Goal: Task Accomplishment & Management: Complete application form

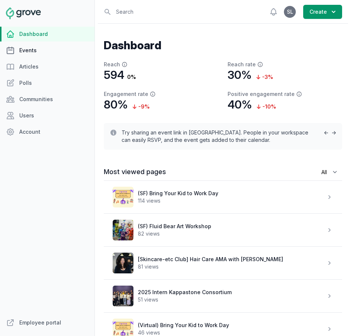
click at [29, 56] on link "Events" at bounding box center [47, 50] width 95 height 15
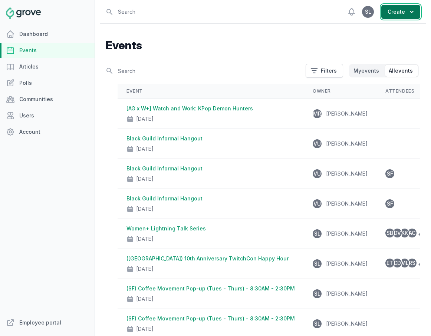
click at [351, 12] on icon "button" at bounding box center [411, 11] width 7 height 7
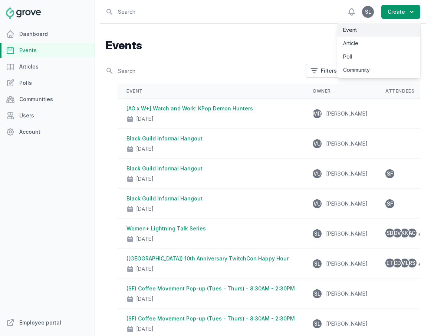
click at [351, 30] on link "Event" at bounding box center [378, 29] width 83 height 13
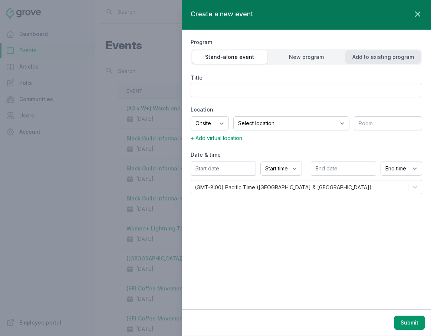
click at [351, 53] on button "Add to existing program" at bounding box center [382, 56] width 75 height 13
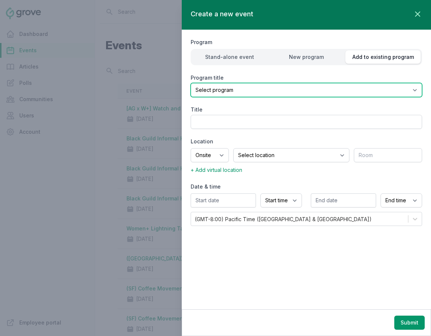
click at [340, 89] on select "Select program (SF Office) Coffee Movement Pop-up Mental Health Awareness Works…" at bounding box center [306, 90] width 231 height 14
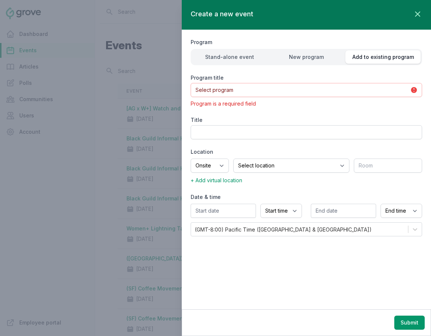
click at [44, 129] on div at bounding box center [215, 168] width 431 height 336
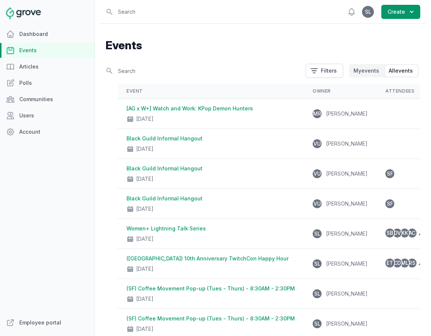
click at [25, 133] on div at bounding box center [215, 168] width 431 height 336
click at [26, 131] on link "Account" at bounding box center [47, 132] width 95 height 15
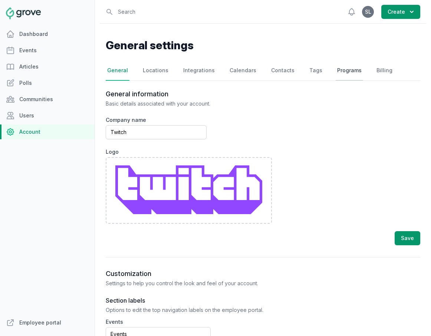
click at [345, 76] on link "Programs" at bounding box center [348, 71] width 27 height 20
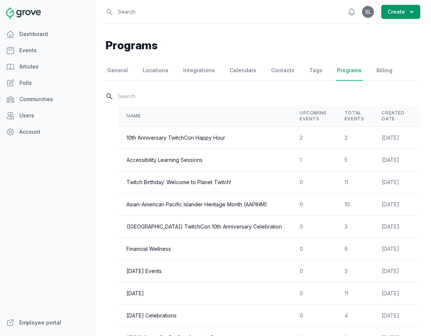
click at [198, 98] on input "text" at bounding box center [263, 96] width 314 height 13
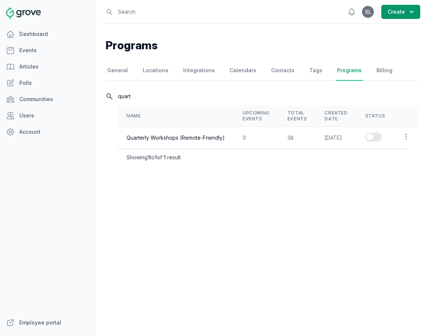
type input "quart"
click at [351, 138] on td "Enable series" at bounding box center [375, 138] width 38 height 22
click at [351, 134] on button "Enable series" at bounding box center [373, 137] width 16 height 9
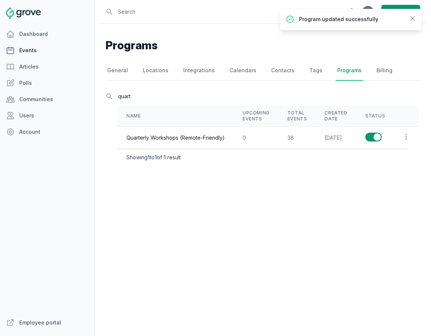
click at [50, 52] on link "Events" at bounding box center [47, 50] width 95 height 15
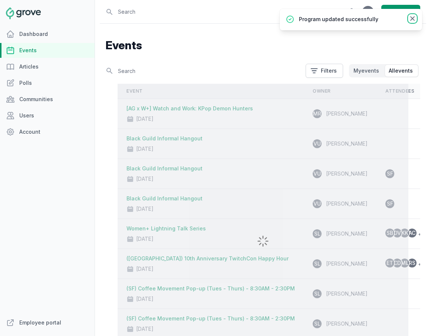
click at [351, 18] on icon at bounding box center [411, 18] width 7 height 7
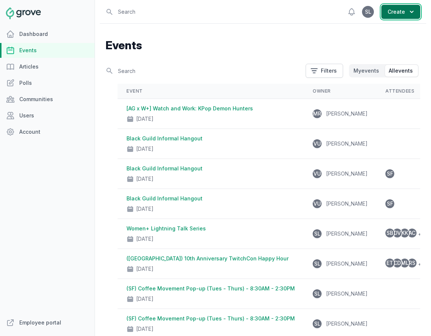
click at [351, 13] on button "Create" at bounding box center [400, 12] width 39 height 14
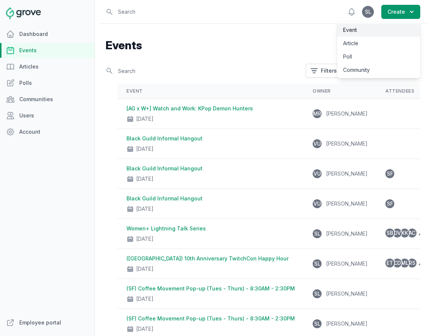
click at [351, 29] on link "Event" at bounding box center [378, 29] width 83 height 13
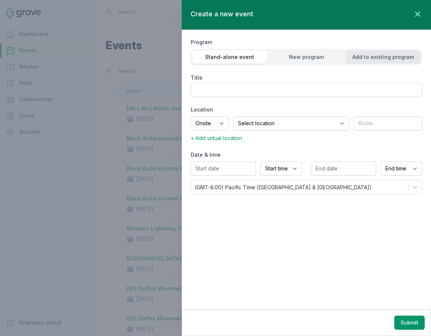
click at [351, 58] on div "Add to existing program" at bounding box center [382, 56] width 75 height 7
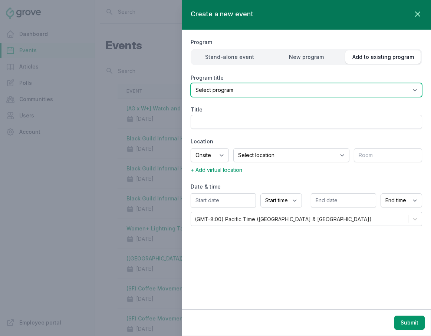
click at [351, 86] on select "Select program (SF Office) Coffee Movement Pop-up Mental Health Awareness Works…" at bounding box center [306, 90] width 231 height 14
select select "84"
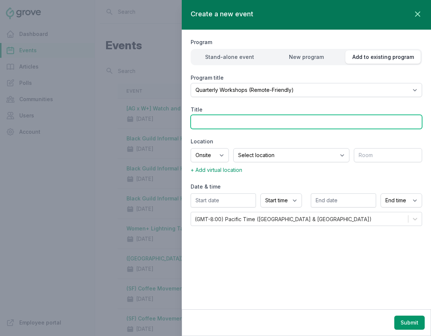
click at [251, 124] on input "Title" at bounding box center [306, 122] width 231 height 14
type input "("
type input "Spooky Ghosties Workshop (virtual)"
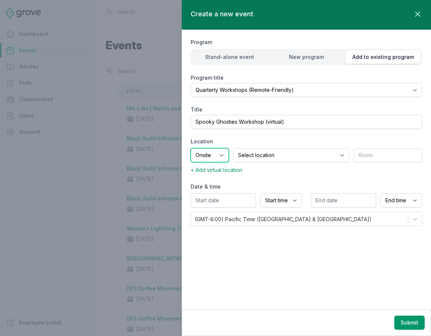
click at [216, 153] on select "Onsite Offsite Virtual only" at bounding box center [210, 155] width 38 height 14
select select "virtual"
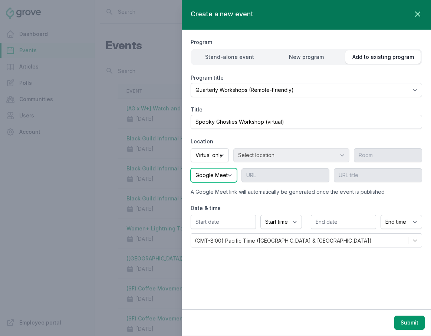
click at [206, 176] on select "Google Meet Other" at bounding box center [214, 175] width 46 height 14
select select "false"
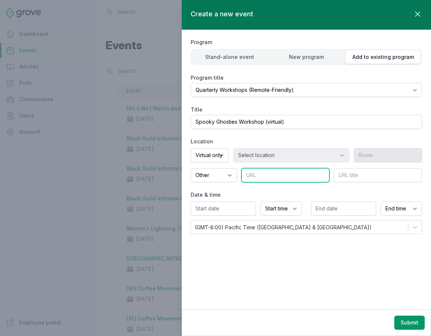
click at [279, 171] on input "text" at bounding box center [285, 175] width 88 height 14
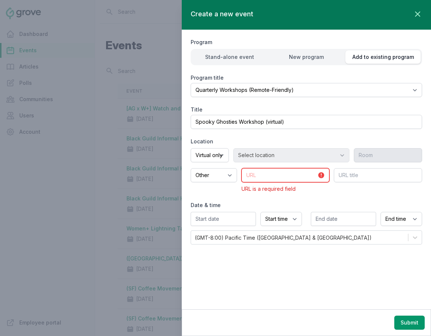
click at [274, 174] on input "text" at bounding box center [285, 175] width 88 height 14
type input "x"
type input "www.zoom.us"
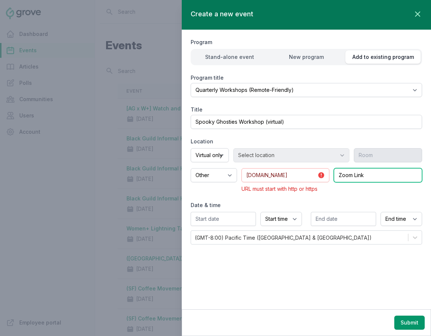
type input "Zoom Link"
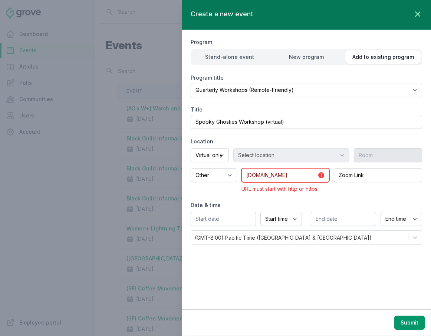
click at [246, 176] on input "www.zoom.us" at bounding box center [285, 175] width 88 height 14
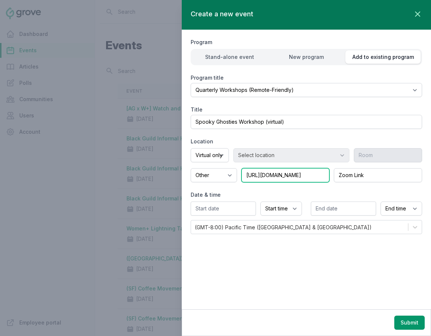
type input "https://www.zoom.us"
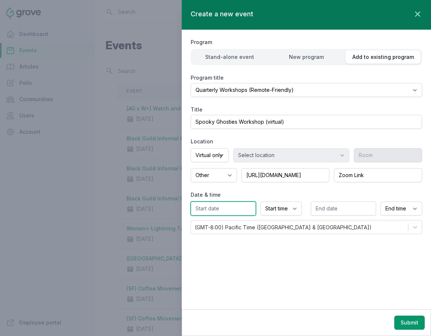
click at [206, 209] on input "text" at bounding box center [223, 209] width 65 height 14
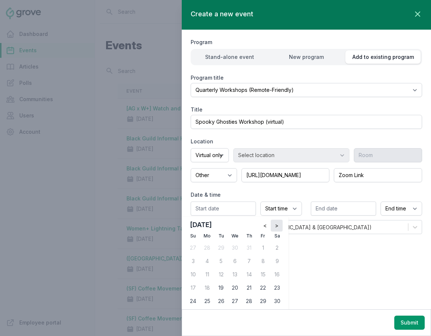
click at [278, 228] on button ">" at bounding box center [277, 226] width 12 height 12
click at [263, 245] on div "3" at bounding box center [263, 248] width 12 height 12
type input "10/03/2025"
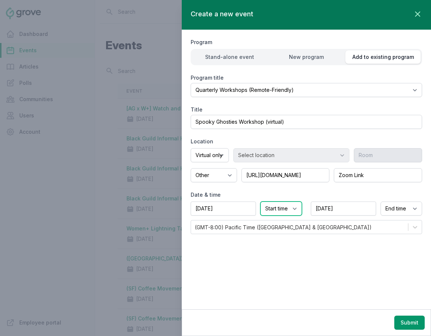
click at [281, 206] on select "Start time 12:00 AM 12:15 AM 12:30 AM 12:45 AM 1:00 AM 1:15 AM 1:30 AM 1:45 AM …" at bounding box center [281, 209] width 42 height 14
select select "2:30 PM"
select select "3:30 PM"
click at [351, 323] on button "Submit" at bounding box center [409, 323] width 30 height 14
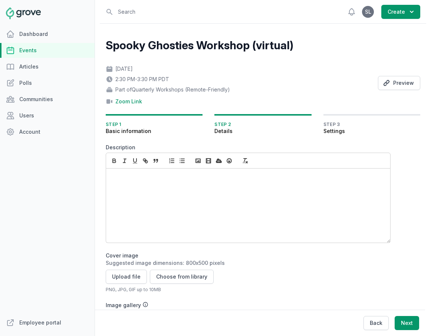
click at [172, 215] on div at bounding box center [248, 206] width 284 height 74
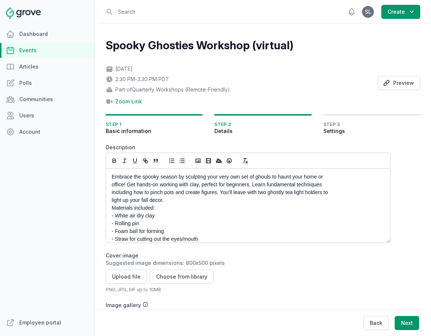
click at [112, 186] on p "office! Get hands-on working with clay, perfect for beginners. Learn fundamenta…" at bounding box center [246, 185] width 269 height 8
click at [109, 187] on div "Embrace the spooky season by sculpting your very own set of ghouls to haunt you…" at bounding box center [248, 206] width 284 height 74
click at [110, 193] on div "Embrace the spooky season by sculpting your very own set of ghouls to haunt you…" at bounding box center [248, 206] width 284 height 74
click at [109, 193] on div "Embrace the spooky season by sculpting your very own set of ghouls to haunt you…" at bounding box center [248, 206] width 284 height 74
click at [109, 202] on div "Embrace the spooky season by sculpting your very own set of ghouls to haunt you…" at bounding box center [248, 206] width 284 height 74
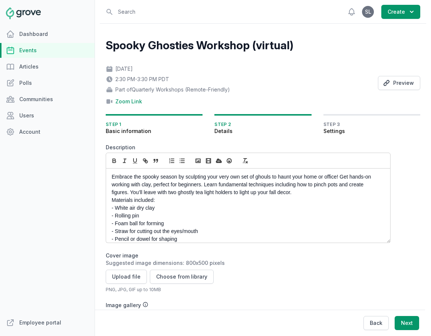
click at [111, 201] on div "Embrace the spooky season by sculpting your very own set of ghouls to haunt you…" at bounding box center [248, 206] width 284 height 74
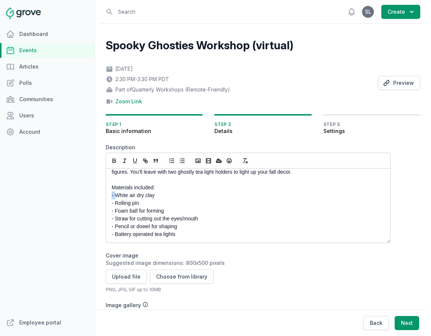
drag, startPoint x: 117, startPoint y: 195, endPoint x: 103, endPoint y: 195, distance: 13.3
click at [103, 195] on div "Spooky Ghosties Workshop (virtual) Fri, Oct 3, 2025 2:30 PM - 3:30 PM PDT Part …" at bounding box center [263, 269] width 326 height 491
drag, startPoint x: 115, startPoint y: 203, endPoint x: 99, endPoint y: 203, distance: 16.3
click at [100, 203] on div "Spooky Ghosties Workshop (virtual) Fri, Oct 3, 2025 2:30 PM - 3:30 PM PDT Part …" at bounding box center [263, 269] width 326 height 491
drag, startPoint x: 116, startPoint y: 211, endPoint x: 98, endPoint y: 211, distance: 17.4
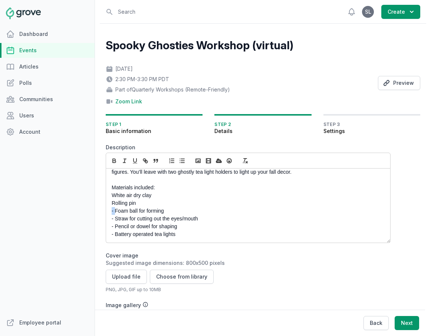
click at [99, 211] on div "Open sidebar Search View notifications Open user menu SL Create Spooky Ghosties…" at bounding box center [263, 257] width 332 height 514
drag, startPoint x: 116, startPoint y: 218, endPoint x: 101, endPoint y: 218, distance: 15.2
click at [101, 218] on div "Spooky Ghosties Workshop (virtual) Fri, Oct 3, 2025 2:30 PM - 3:30 PM PDT Part …" at bounding box center [263, 269] width 326 height 491
drag, startPoint x: 115, startPoint y: 226, endPoint x: 107, endPoint y: 226, distance: 8.2
click at [107, 226] on div "Embrace the spooky season by sculpting your very own set of ghouls to haunt you…" at bounding box center [248, 206] width 284 height 74
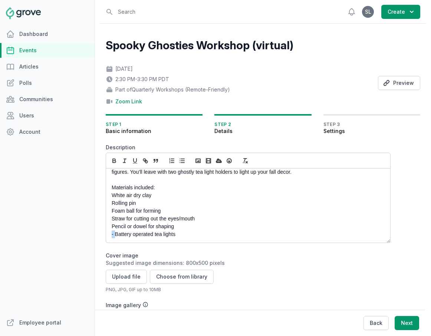
drag, startPoint x: 116, startPoint y: 236, endPoint x: 111, endPoint y: 236, distance: 4.8
click at [111, 236] on div "Embrace the spooky season by sculpting your very own set of ghouls to haunt you…" at bounding box center [248, 206] width 284 height 74
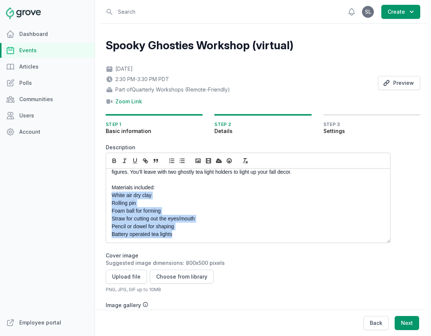
drag, startPoint x: 177, startPoint y: 236, endPoint x: 108, endPoint y: 198, distance: 78.3
click at [108, 198] on div "Embrace the spooky season by sculpting your very own set of ghouls to haunt you…" at bounding box center [248, 206] width 284 height 74
click at [182, 160] on icon "button" at bounding box center [182, 161] width 7 height 7
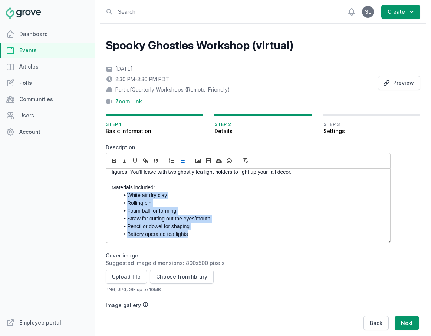
click at [206, 236] on li "Battery operated tea lights" at bounding box center [249, 235] width 261 height 8
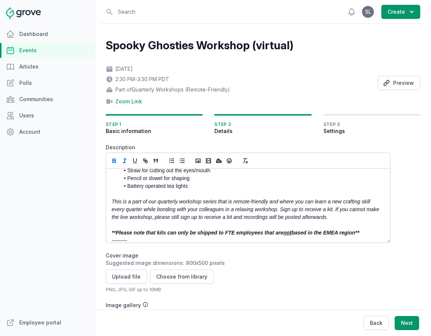
scroll to position [67, 0]
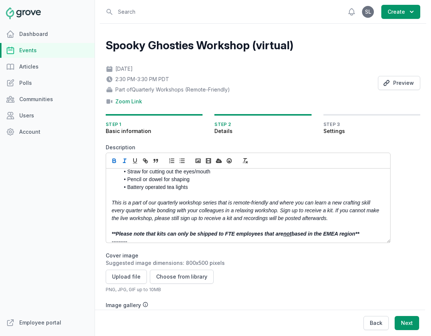
click at [167, 214] on p "This is a part of our quarterly workshop series that is remote-friendly and whe…" at bounding box center [246, 210] width 269 height 23
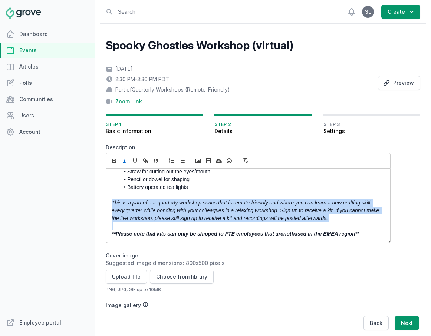
click at [167, 214] on p "This is a part of our quarterly workshop series that is remote-friendly and whe…" at bounding box center [246, 210] width 269 height 23
copy em "This is a part of our quarterly workshop series that is remote-friendly and whe…"
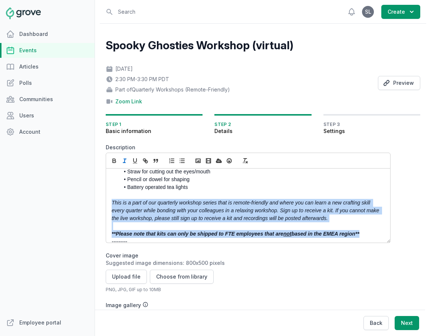
drag, startPoint x: 366, startPoint y: 235, endPoint x: 111, endPoint y: 205, distance: 256.4
click at [111, 205] on div "Embrace the spooky season by sculpting your very own set of ghouls to haunt you…" at bounding box center [248, 206] width 284 height 74
copy div "This is a part of our quarterly workshop series that is remote-friendly and whe…"
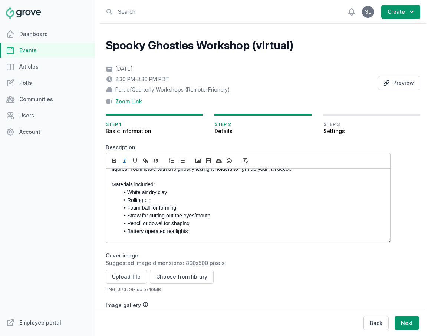
scroll to position [0, 0]
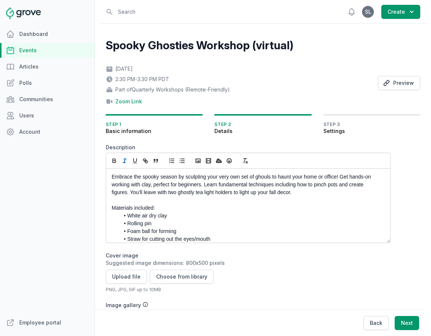
click at [110, 177] on div "Embrace the spooky season by sculpting your very own set of ghouls to haunt you…" at bounding box center [248, 206] width 284 height 74
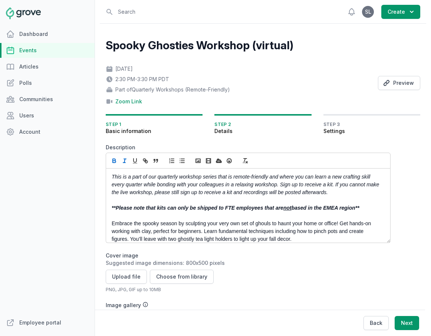
click at [145, 213] on p at bounding box center [246, 216] width 269 height 8
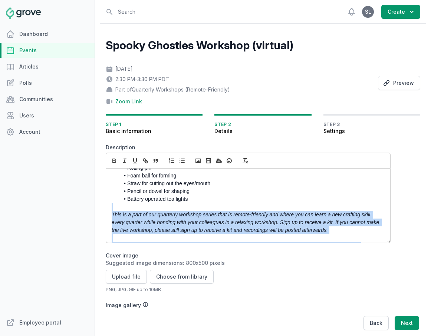
scroll to position [184, 0]
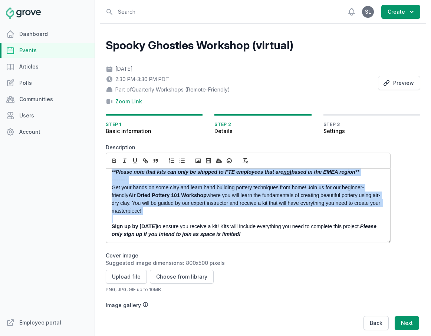
drag, startPoint x: 132, startPoint y: 209, endPoint x: 152, endPoint y: 217, distance: 21.5
click at [152, 217] on div "This is a part of our quarterly workshop series that is remote-friendly and whe…" at bounding box center [248, 206] width 284 height 74
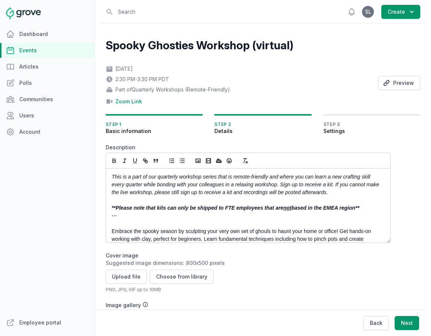
scroll to position [98, 0]
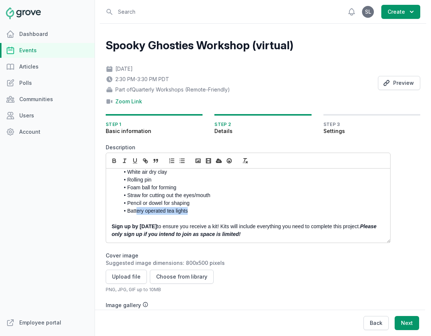
drag, startPoint x: 199, startPoint y: 211, endPoint x: 136, endPoint y: 209, distance: 62.7
click at [136, 209] on li "Battery operated tea lights" at bounding box center [249, 211] width 261 height 8
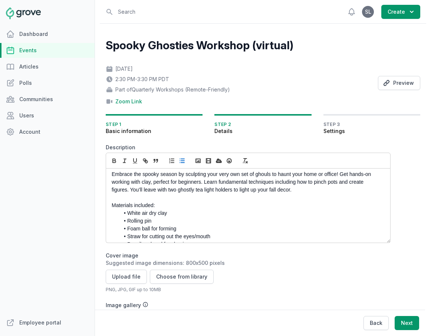
scroll to position [56, 0]
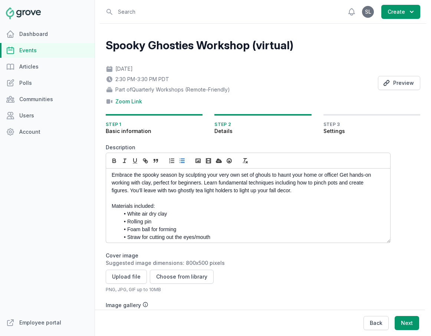
click at [111, 204] on div "This is a part of our quarterly workshop series that is remote-friendly and whe…" at bounding box center [248, 206] width 284 height 74
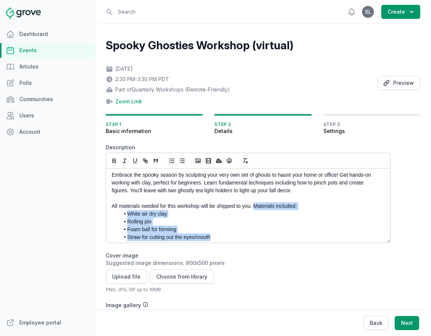
drag, startPoint x: 253, startPoint y: 207, endPoint x: 251, endPoint y: 237, distance: 30.1
click at [251, 237] on div "This is a part of our quarterly workshop series that is remote-friendly and whe…" at bounding box center [248, 206] width 284 height 74
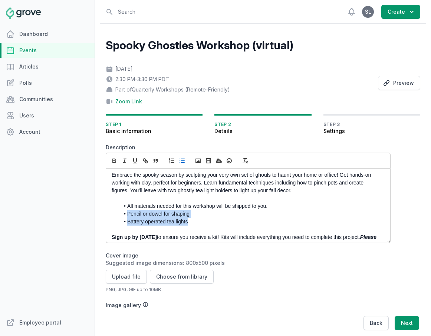
drag, startPoint x: 206, startPoint y: 224, endPoint x: 123, endPoint y: 216, distance: 83.5
click at [123, 216] on ul "All materials needed for this workshop will be shipped to you. Pencil or dowel …" at bounding box center [246, 213] width 269 height 23
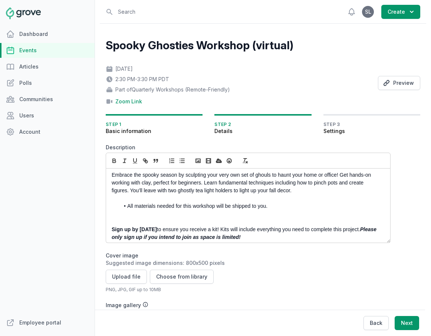
scroll to position [52, 0]
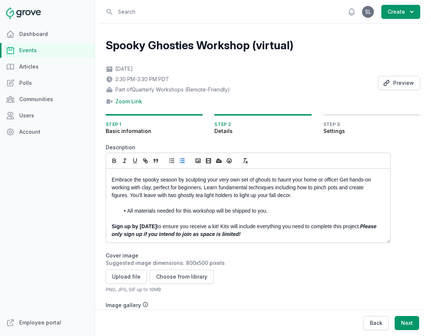
click at [128, 212] on li "All materials needed for this workshop will be shipped to you." at bounding box center [249, 211] width 261 height 8
click at [110, 226] on div "This is a part of our quarterly workshop series that is remote-friendly and whe…" at bounding box center [248, 206] width 284 height 74
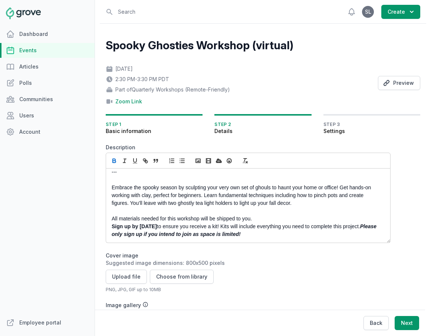
scroll to position [44, 0]
drag, startPoint x: 187, startPoint y: 228, endPoint x: 166, endPoint y: 228, distance: 21.1
click at [157, 228] on strong "Sign up by Thursday, May 23rd" at bounding box center [134, 227] width 45 height 6
drag, startPoint x: 163, startPoint y: 235, endPoint x: 216, endPoint y: 227, distance: 54.3
click at [216, 227] on p "Sign ups close on Friday, September 12th. to ensure you receive a kit! Kits wil…" at bounding box center [246, 231] width 269 height 16
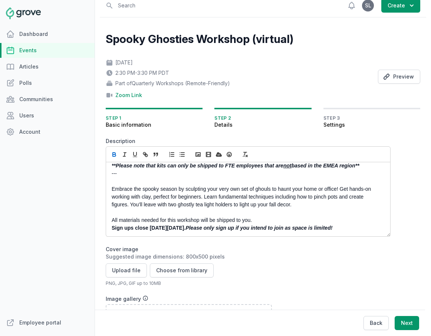
scroll to position [11, 0]
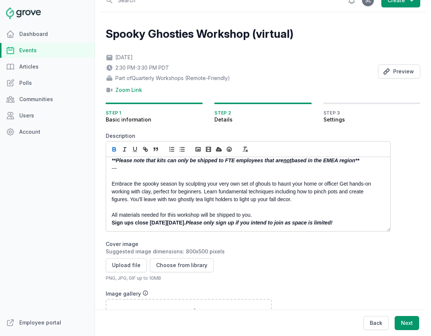
click at [351, 225] on p "Sign ups close on Friday, September 12th. Please only sign up if you intend to …" at bounding box center [246, 223] width 269 height 8
drag, startPoint x: 370, startPoint y: 222, endPoint x: 218, endPoint y: 222, distance: 151.6
click at [218, 222] on p "Sign ups close on Friday, September 12th. Please only sign up if you intend to …" at bounding box center [246, 223] width 269 height 8
click at [139, 145] on div at bounding box center [248, 149] width 285 height 16
drag, startPoint x: 377, startPoint y: 225, endPoint x: 218, endPoint y: 221, distance: 158.3
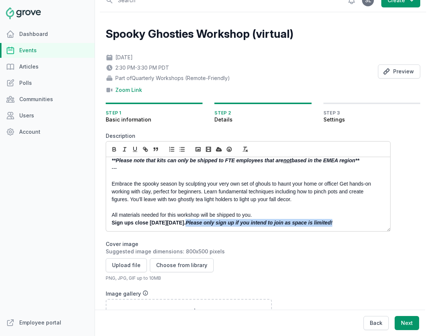
click at [218, 221] on p "Sign ups close on Friday, September 12th. Please only sign up if you intend to …" at bounding box center [246, 223] width 269 height 8
click at [135, 152] on icon "button" at bounding box center [135, 149] width 7 height 7
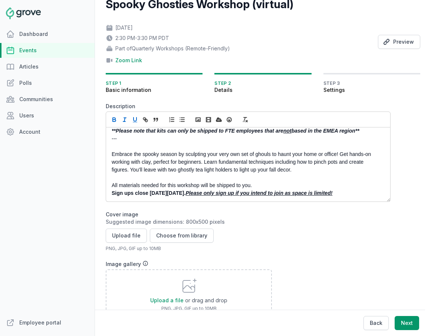
scroll to position [45, 0]
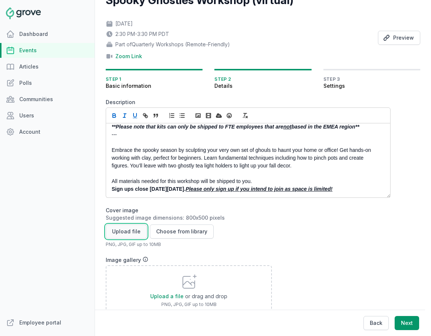
click at [125, 231] on button "Upload file" at bounding box center [126, 232] width 41 height 14
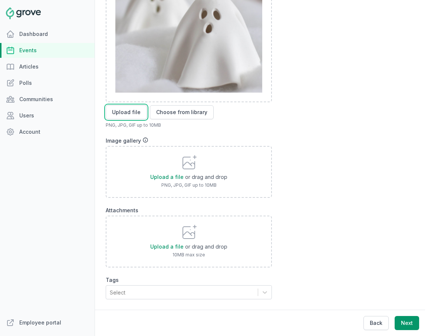
scroll to position [347, 0]
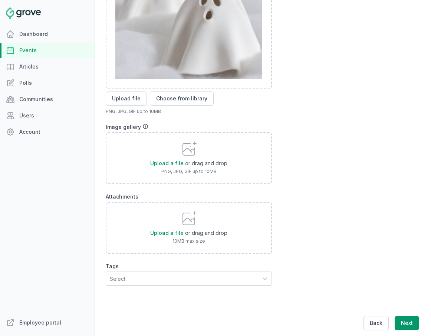
click at [215, 278] on div "Select" at bounding box center [182, 278] width 152 height 13
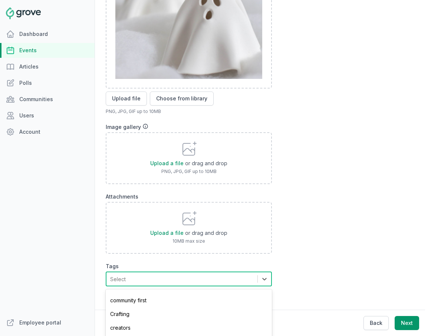
scroll to position [73, 0]
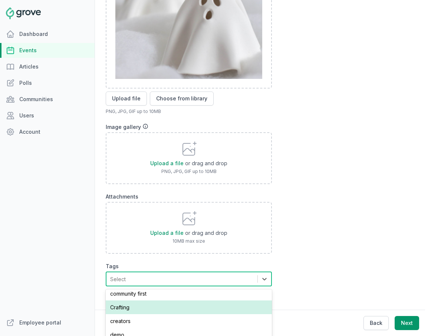
click at [184, 308] on div "Crafting" at bounding box center [189, 308] width 166 height 14
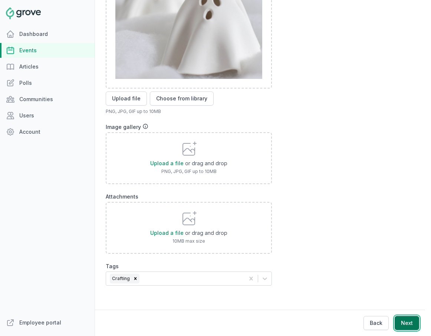
click at [351, 327] on button "Next" at bounding box center [406, 323] width 24 height 14
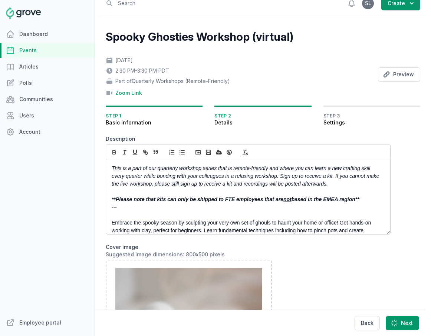
scroll to position [0, 0]
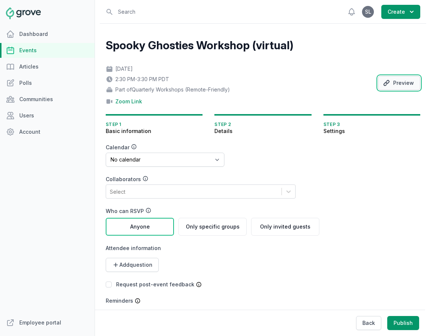
click at [351, 86] on icon "button" at bounding box center [386, 82] width 7 height 7
click at [351, 322] on button "Back" at bounding box center [368, 323] width 25 height 14
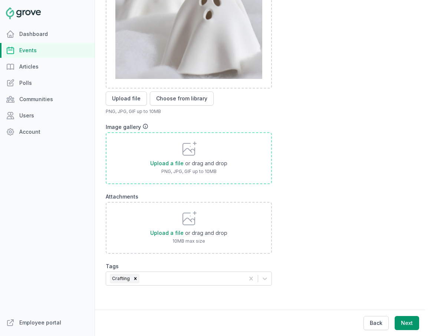
scroll to position [341, 0]
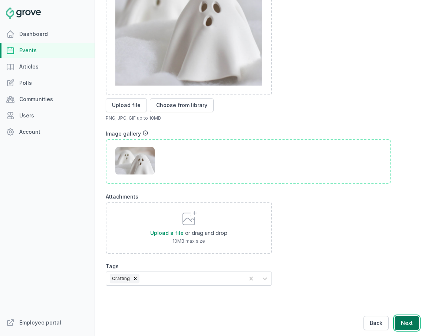
click at [351, 317] on button "Next" at bounding box center [406, 323] width 24 height 14
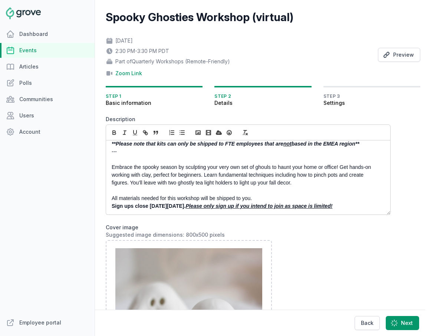
scroll to position [0, 0]
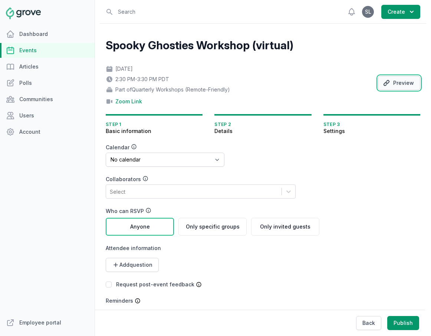
click at [351, 87] on button "Preview" at bounding box center [399, 83] width 42 height 14
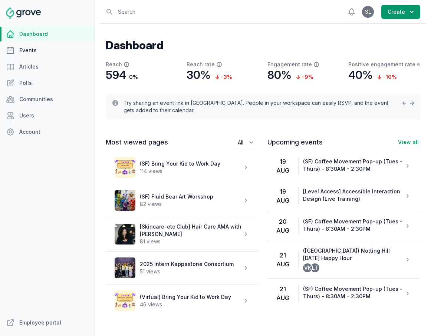
click at [43, 50] on link "Events" at bounding box center [47, 50] width 95 height 15
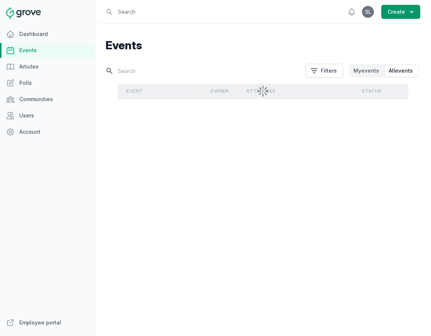
click at [144, 72] on input "text" at bounding box center [203, 70] width 195 height 13
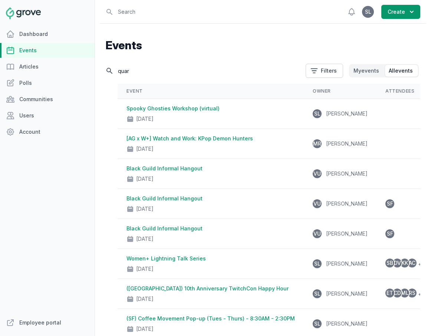
type input "quart"
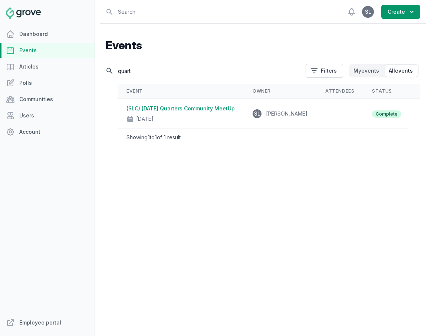
drag, startPoint x: 148, startPoint y: 67, endPoint x: 111, endPoint y: 67, distance: 37.1
click at [111, 67] on input "quart" at bounding box center [203, 70] width 195 height 13
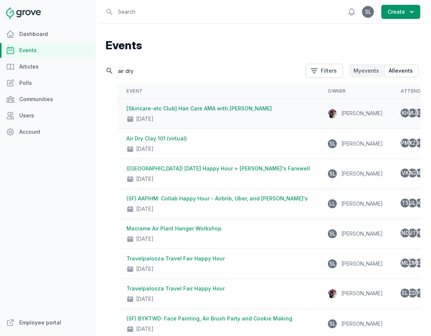
type input "air dry"
click at [174, 112] on div "[Skincare-etc Club] Hair Care AMA with Devon Estrella Ramirez Aug 4, 2025" at bounding box center [217, 114] width 183 height 18
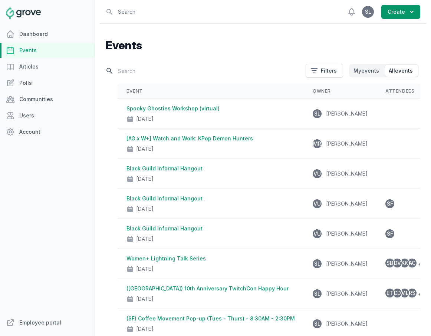
click at [146, 65] on input "text" at bounding box center [203, 70] width 195 height 13
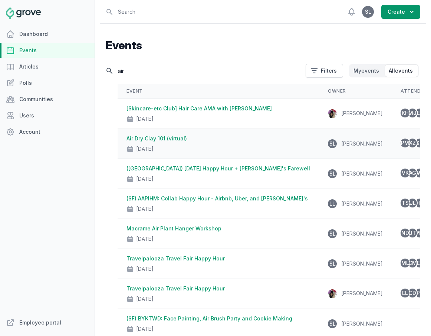
type input "air"
click at [164, 140] on link "Air Dry Clay 101 (virtual)" at bounding box center [156, 138] width 60 height 6
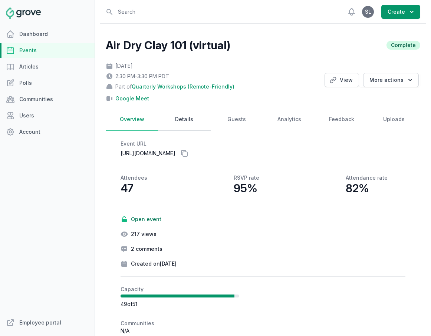
click at [181, 117] on link "Details" at bounding box center [184, 119] width 52 height 23
select select "84"
select select "virtual"
select select "2:30 PM"
select select "3:30 PM"
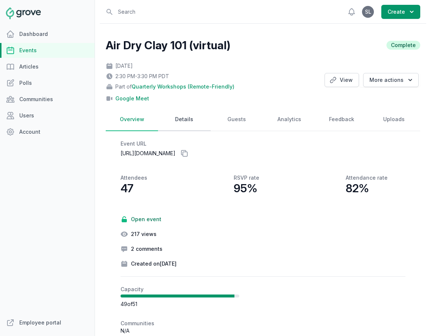
select select "89"
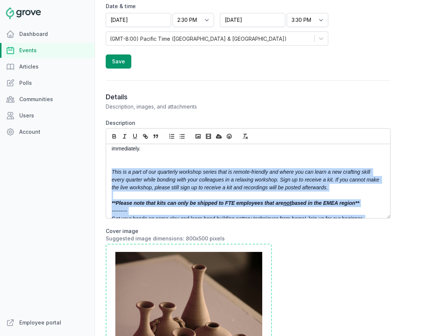
scroll to position [67, 0]
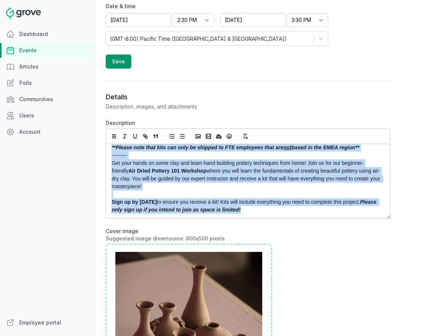
drag, startPoint x: 111, startPoint y: 172, endPoint x: 185, endPoint y: 268, distance: 120.8
copy div "This is a part of our quarterly workshop series that is remote-friendly and whe…"
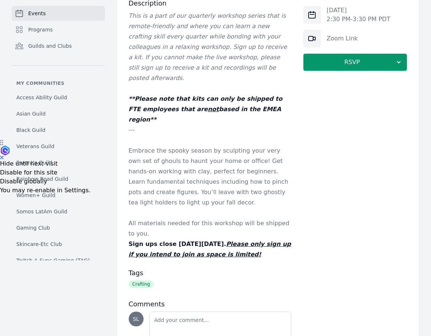
scroll to position [197, 0]
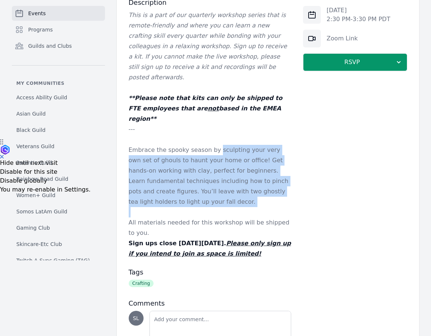
drag, startPoint x: 215, startPoint y: 127, endPoint x: 208, endPoint y: 189, distance: 62.3
click at [208, 189] on div "This is a part of our quarterly workshop series that is remote-friendly and whe…" at bounding box center [210, 134] width 162 height 249
click at [208, 207] on p at bounding box center [210, 212] width 162 height 10
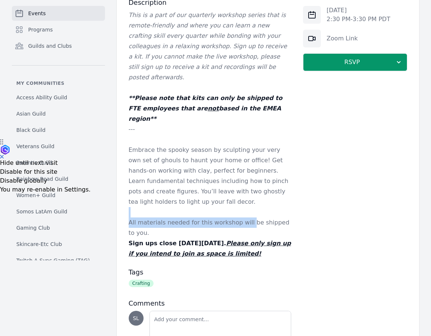
drag, startPoint x: 244, startPoint y: 206, endPoint x: 237, endPoint y: 182, distance: 24.7
click at [237, 182] on div "This is a part of our quarterly workshop series that is remote-friendly and whe…" at bounding box center [210, 134] width 162 height 249
click at [237, 182] on p "Embrace the spooky season by sculpting your very own set of ghouls to haunt you…" at bounding box center [210, 176] width 162 height 62
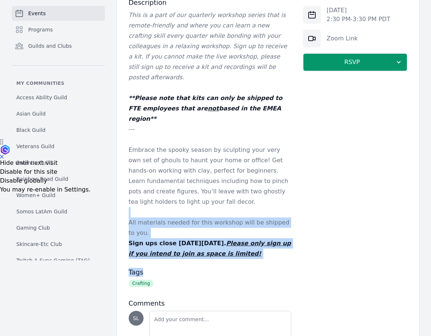
drag, startPoint x: 213, startPoint y: 183, endPoint x: 264, endPoint y: 248, distance: 82.6
click at [264, 248] on div "Description This is a part of our quarterly workshop series that is remote-frie…" at bounding box center [210, 180] width 162 height 365
click at [264, 268] on h3 "Tags" at bounding box center [210, 272] width 162 height 9
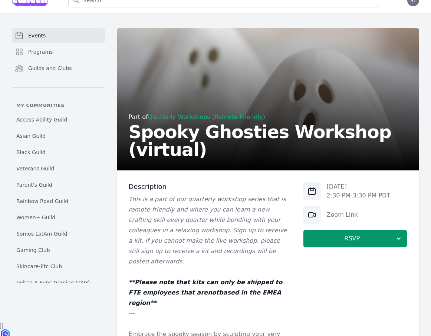
scroll to position [0, 0]
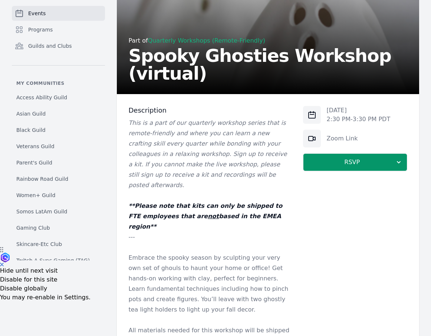
scroll to position [93, 0]
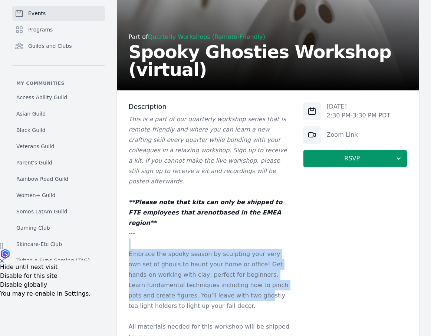
drag, startPoint x: 195, startPoint y: 228, endPoint x: 195, endPoint y: 270, distance: 41.9
click at [195, 270] on div "This is a part of our quarterly workshop series that is remote-friendly and whe…" at bounding box center [210, 238] width 162 height 249
click at [195, 270] on p "Embrace the spooky season by sculpting your very own set of ghouls to haunt you…" at bounding box center [210, 280] width 162 height 62
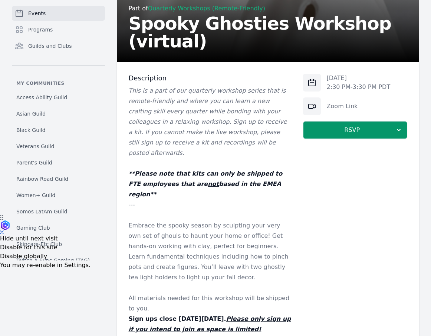
scroll to position [123, 0]
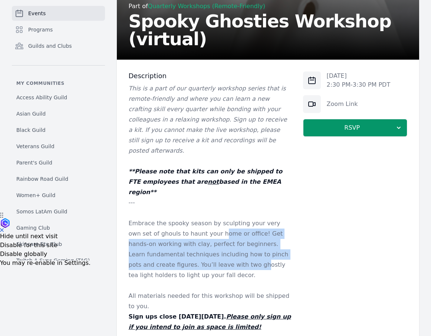
drag, startPoint x: 196, startPoint y: 218, endPoint x: 192, endPoint y: 246, distance: 28.5
click at [192, 246] on p "Embrace the spooky season by sculpting your very own set of ghouls to haunt you…" at bounding box center [210, 249] width 162 height 62
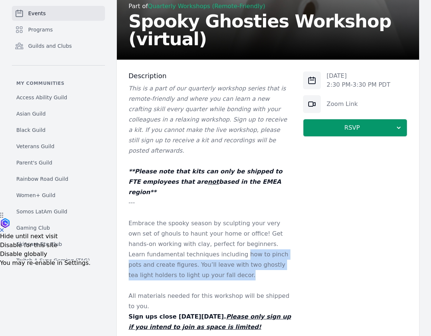
drag, startPoint x: 192, startPoint y: 255, endPoint x: 186, endPoint y: 230, distance: 26.3
click at [186, 230] on p "Embrace the spooky season by sculpting your very own set of ghouls to haunt you…" at bounding box center [210, 249] width 162 height 62
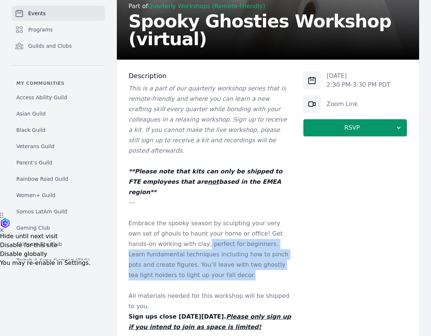
drag, startPoint x: 175, startPoint y: 222, endPoint x: 171, endPoint y: 258, distance: 36.3
click at [171, 258] on p "Embrace the spooky season by sculpting your very own set of ghouls to haunt you…" at bounding box center [210, 249] width 162 height 62
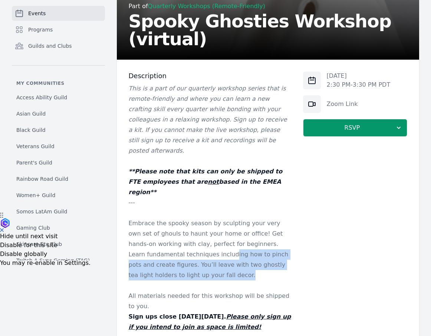
drag, startPoint x: 185, startPoint y: 258, endPoint x: 175, endPoint y: 233, distance: 27.2
click at [175, 233] on p "Embrace the spooky season by sculpting your very own set of ghouls to haunt you…" at bounding box center [210, 249] width 162 height 62
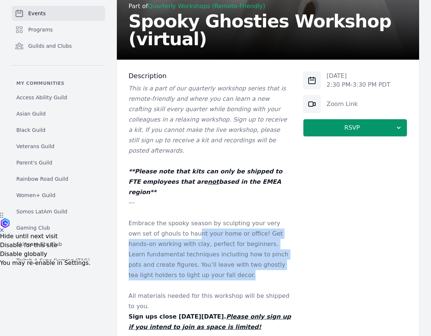
drag, startPoint x: 171, startPoint y: 217, endPoint x: 166, endPoint y: 259, distance: 41.8
click at [166, 259] on p "Embrace the spooky season by sculpting your very own set of ghouls to haunt you…" at bounding box center [210, 249] width 162 height 62
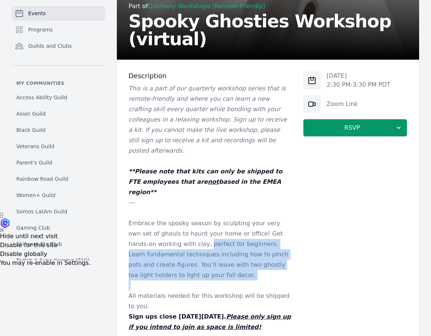
drag, startPoint x: 178, startPoint y: 261, endPoint x: 178, endPoint y: 228, distance: 33.4
click at [178, 228] on div "This is a part of our quarterly workshop series that is remote-friendly and whe…" at bounding box center [210, 207] width 162 height 249
click at [178, 228] on p "Embrace the spooky season by sculpting your very own set of ghouls to haunt you…" at bounding box center [210, 249] width 162 height 62
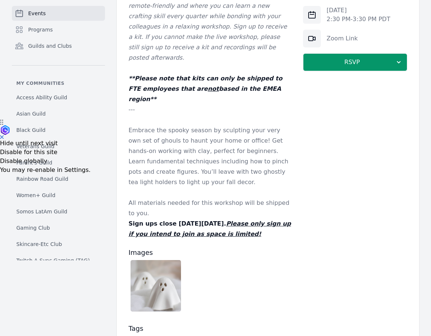
scroll to position [227, 0]
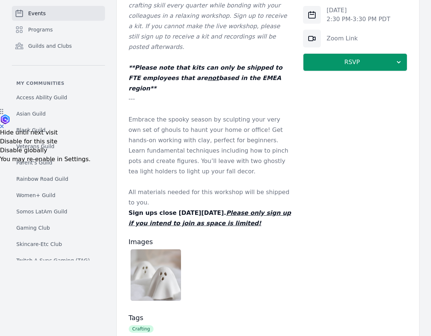
click at [158, 255] on img at bounding box center [155, 275] width 50 height 52
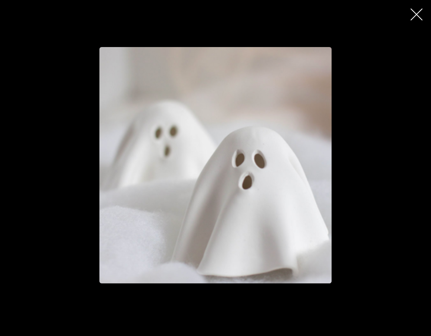
click at [378, 163] on div "button" at bounding box center [215, 165] width 353 height 236
click at [413, 14] on icon "button" at bounding box center [416, 15] width 12 height 12
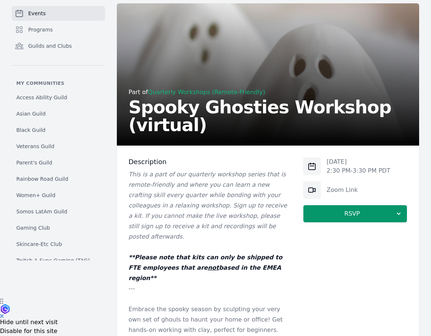
scroll to position [0, 0]
